Goal: Register for event/course

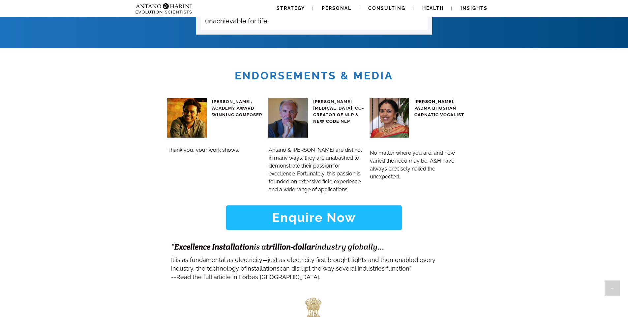
scroll to position [2757, 0]
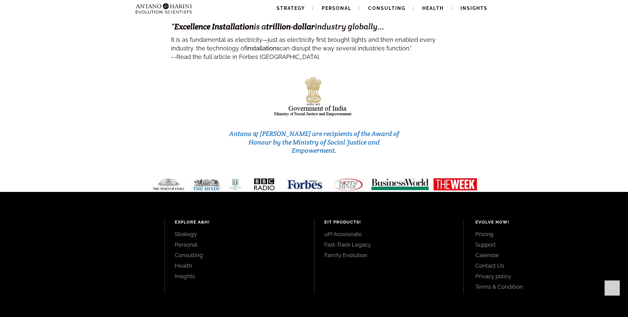
click at [478, 252] on link "Calendar" at bounding box center [544, 255] width 138 height 7
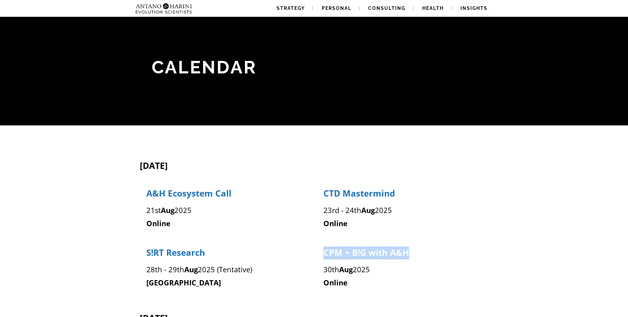
drag, startPoint x: 321, startPoint y: 251, endPoint x: 407, endPoint y: 254, distance: 86.4
click at [407, 254] on div "CPM + B!G with A&H 30th Aug 2025 Online" at bounding box center [402, 268] width 172 height 43
copy div "CPM + B!G with A&H"
